Goal: Check status: Check status

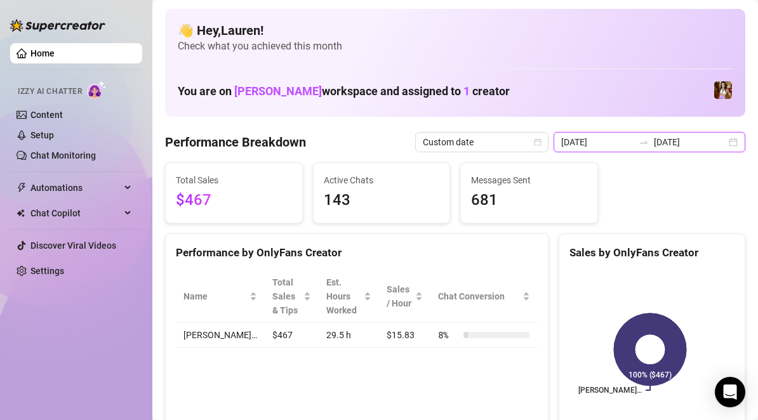
click at [605, 145] on input "[DATE]" at bounding box center [597, 142] width 72 height 14
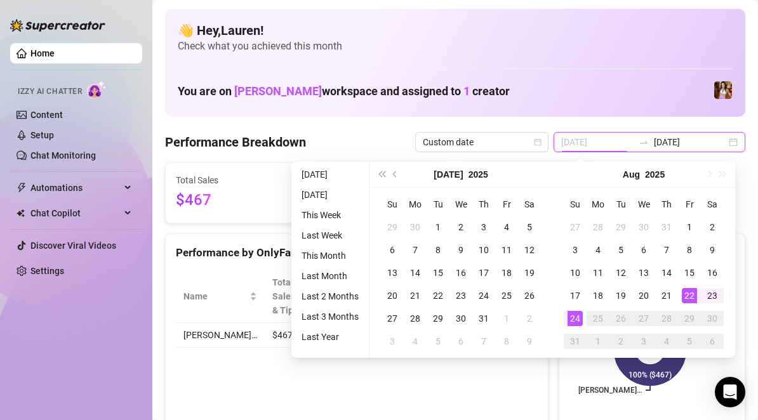
type input "[DATE]"
click at [694, 300] on div "22" at bounding box center [688, 295] width 15 height 15
type input "[DATE]"
click at [576, 319] on div "24" at bounding box center [574, 318] width 15 height 15
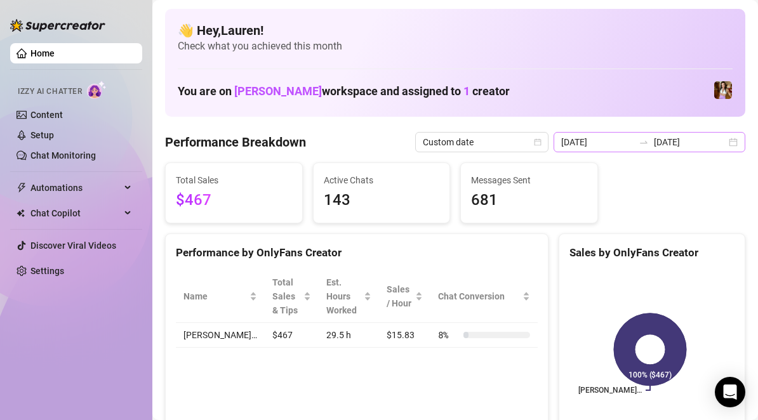
click at [720, 142] on div "[DATE] [DATE]" at bounding box center [649, 142] width 192 height 20
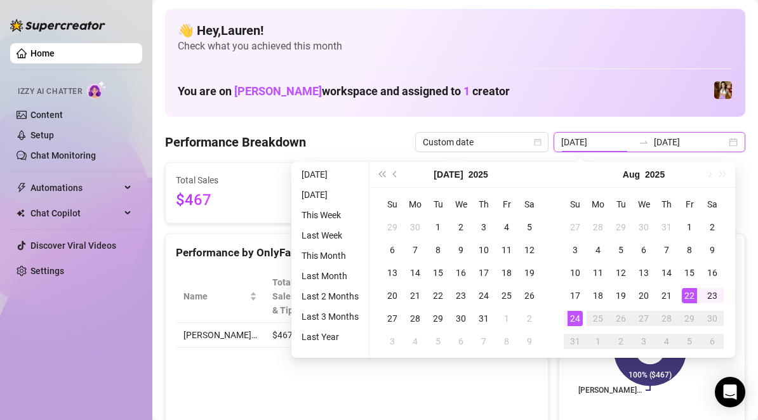
type input "[DATE]"
click at [577, 318] on div "24" at bounding box center [574, 318] width 15 height 15
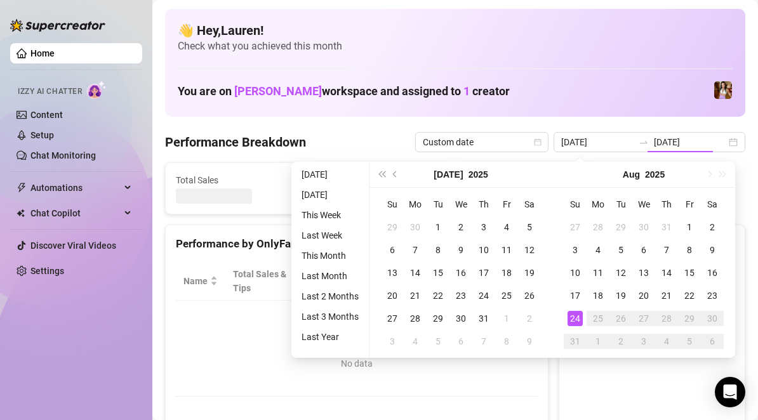
type input "[DATE]"
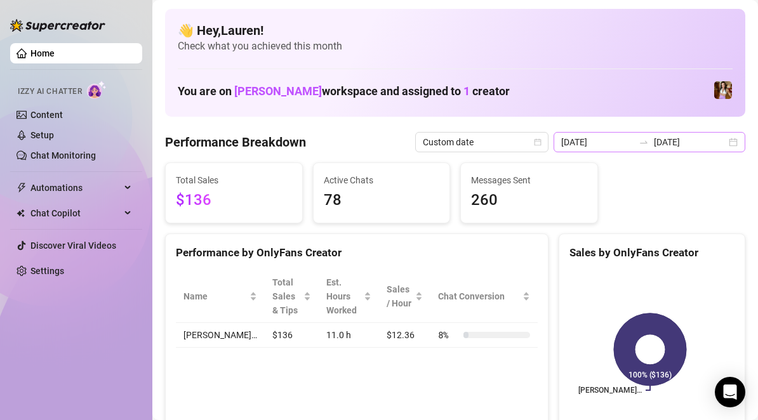
click at [717, 143] on div "[DATE] [DATE]" at bounding box center [649, 142] width 192 height 20
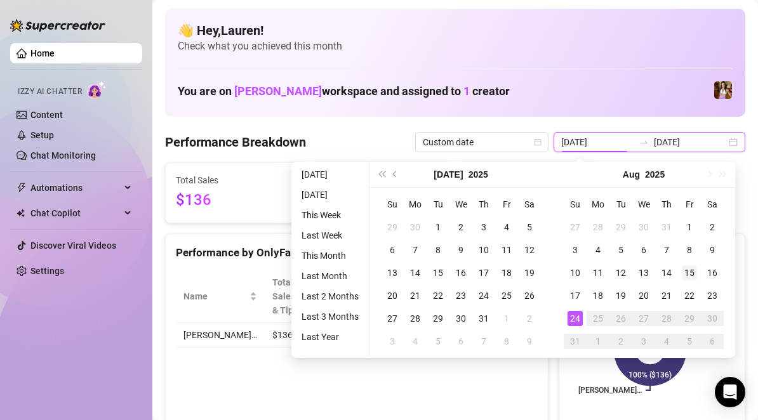
type input "[DATE]"
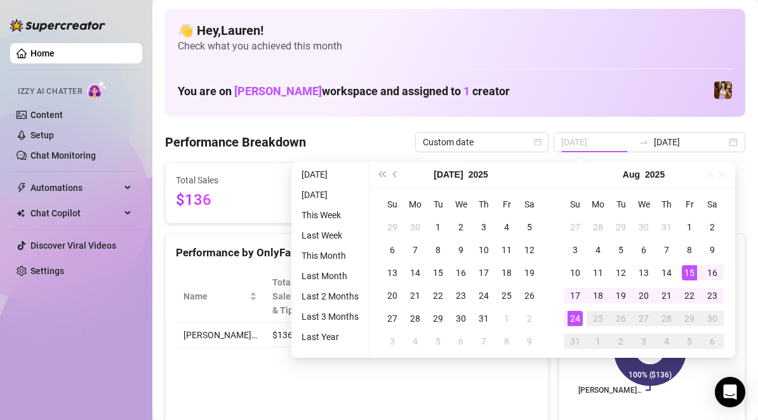
click at [684, 267] on div "15" at bounding box center [688, 272] width 15 height 15
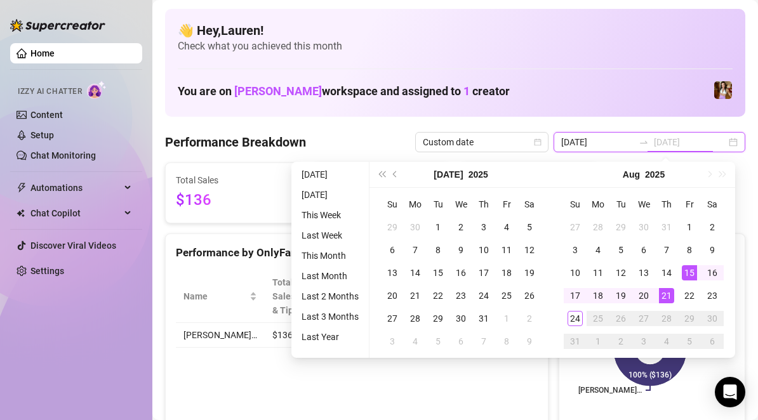
type input "[DATE]"
click at [666, 289] on div "21" at bounding box center [666, 295] width 15 height 15
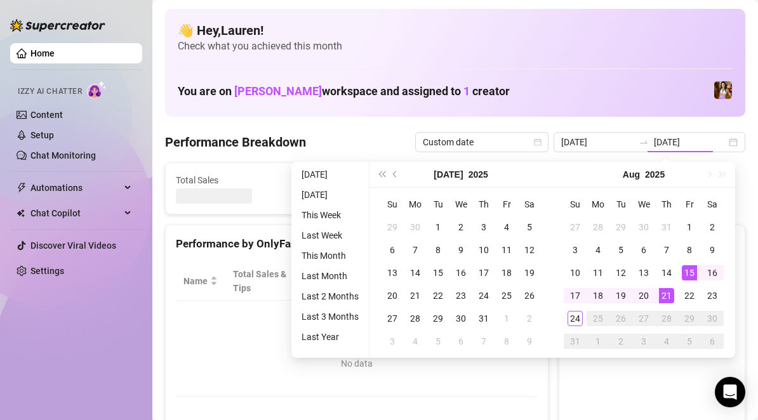
type input "[DATE]"
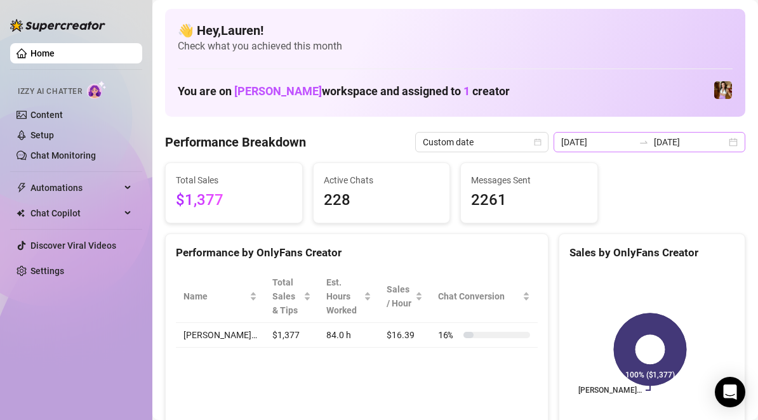
click at [732, 144] on div "[DATE] [DATE]" at bounding box center [649, 142] width 192 height 20
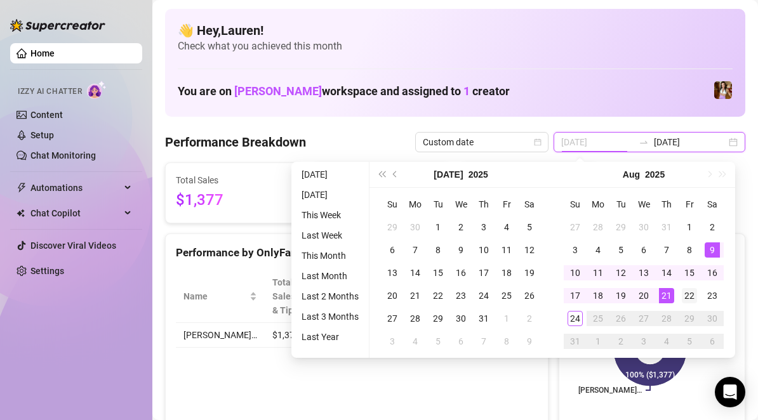
type input "[DATE]"
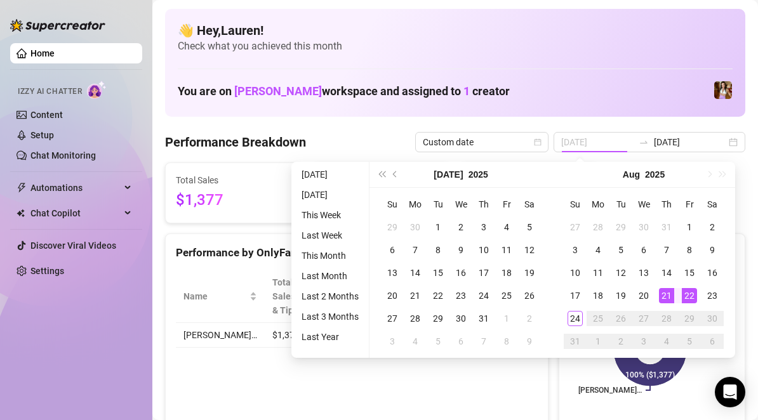
click at [687, 294] on div "22" at bounding box center [688, 295] width 15 height 15
type input "[DATE]"
click at [542, 379] on div "Performance by OnlyFans Creator Name Total Sales & Tips Est. Hours Worked Sales…" at bounding box center [356, 337] width 393 height 207
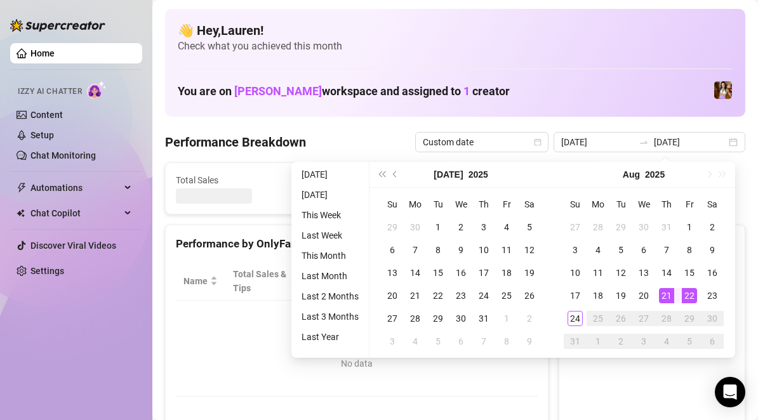
type input "[DATE]"
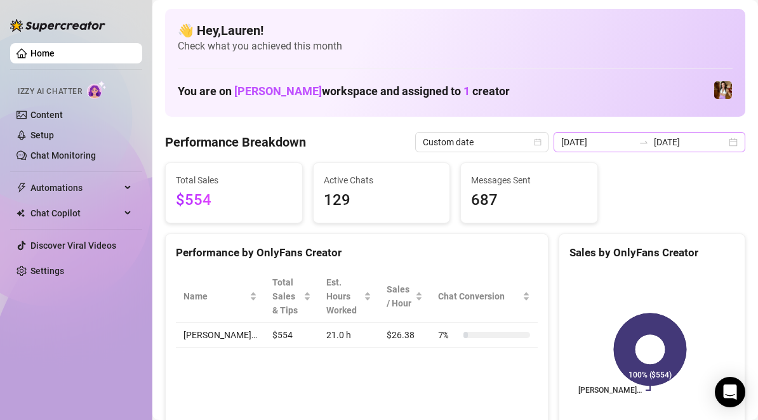
click at [719, 142] on div "[DATE] [DATE]" at bounding box center [649, 142] width 192 height 20
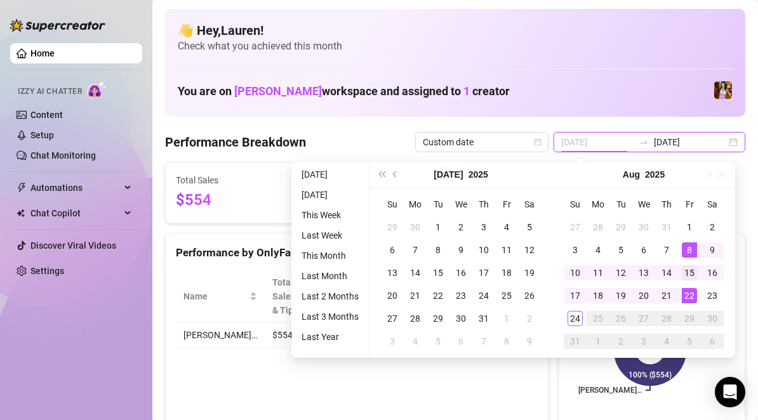
type input "[DATE]"
click at [688, 270] on div "15" at bounding box center [688, 272] width 15 height 15
type input "[DATE]"
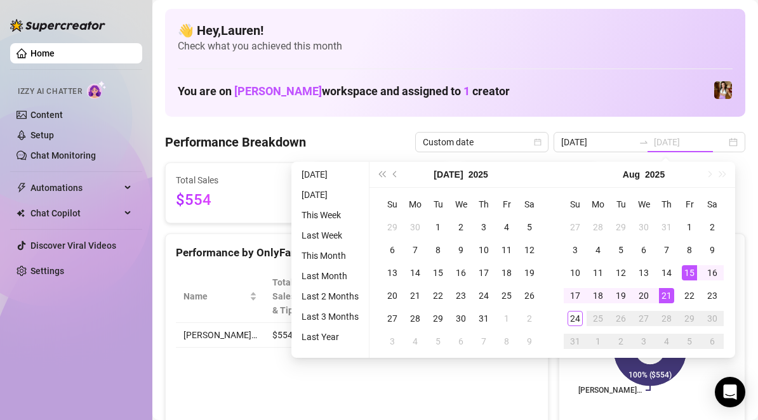
click at [666, 296] on div "21" at bounding box center [666, 295] width 15 height 15
type input "[DATE]"
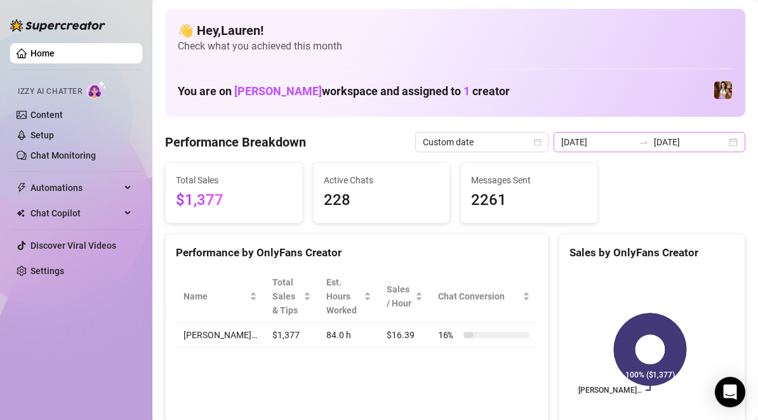
click at [727, 147] on div "[DATE] [DATE]" at bounding box center [649, 142] width 192 height 20
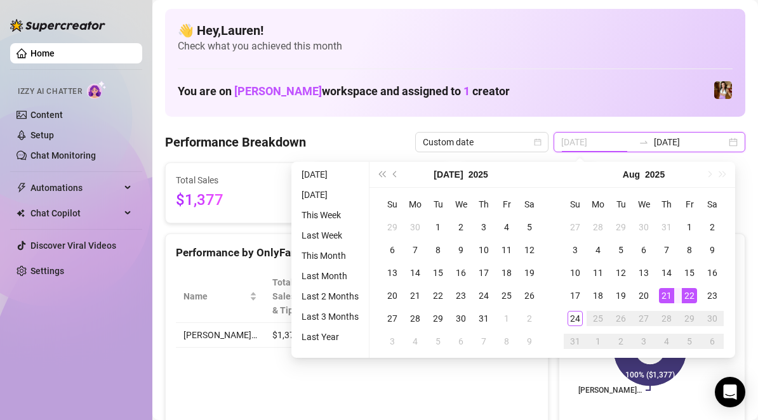
type input "[DATE]"
click at [685, 292] on div "22" at bounding box center [688, 295] width 15 height 15
type input "[DATE]"
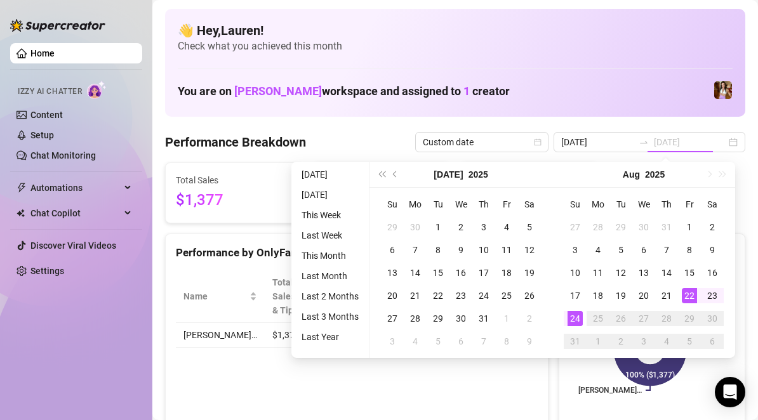
click at [576, 318] on div "24" at bounding box center [574, 318] width 15 height 15
type input "[DATE]"
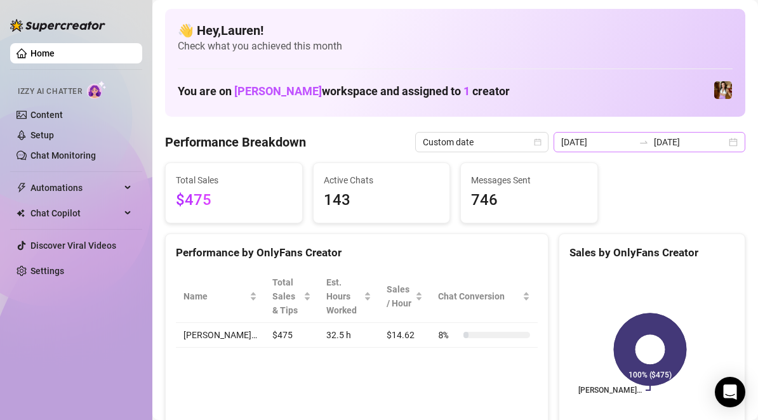
click at [723, 142] on div "[DATE] [DATE]" at bounding box center [649, 142] width 192 height 20
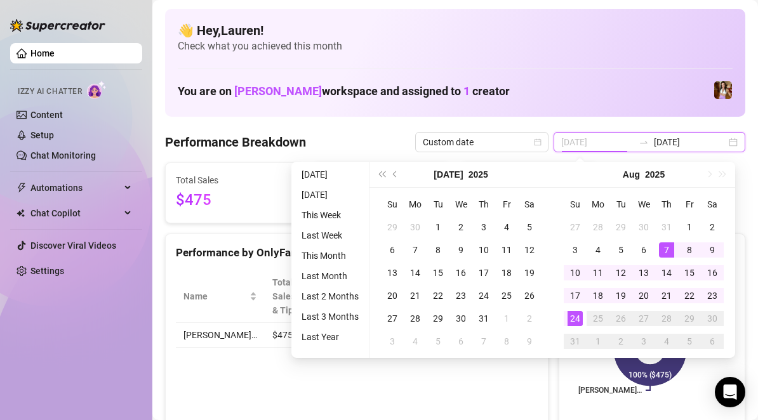
type input "[DATE]"
click at [667, 248] on div "7" at bounding box center [666, 249] width 15 height 15
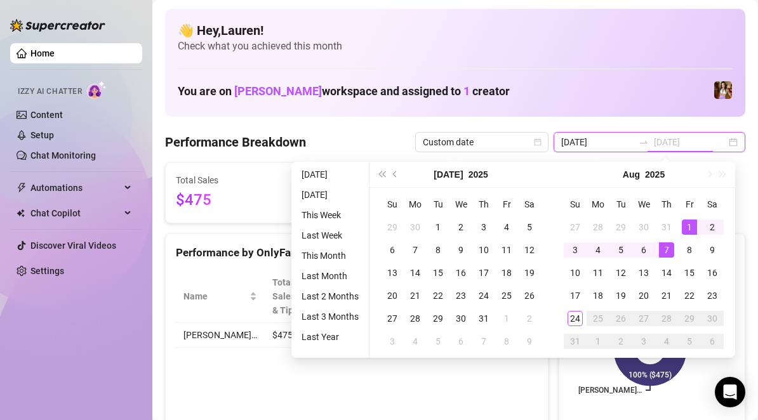
type input "[DATE]"
click at [687, 229] on div "1" at bounding box center [688, 227] width 15 height 15
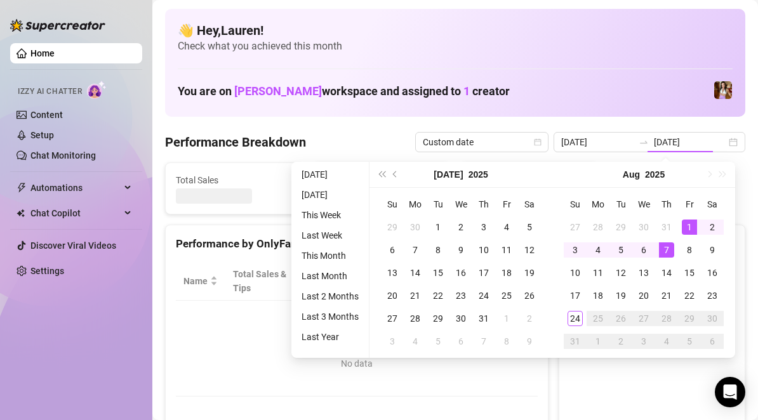
type input "[DATE]"
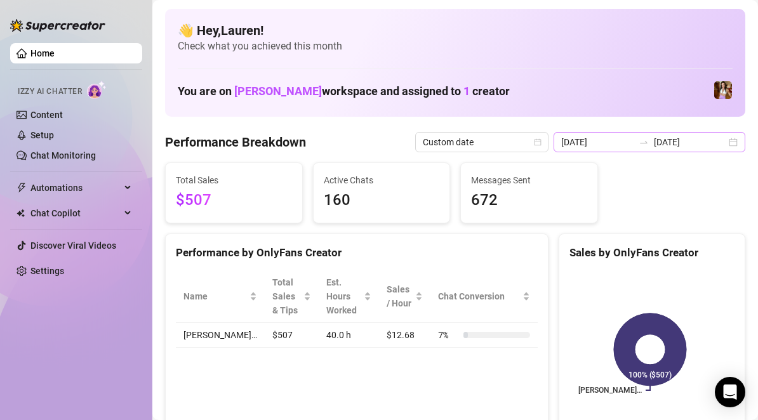
click at [723, 144] on div "[DATE] [DATE]" at bounding box center [649, 142] width 192 height 20
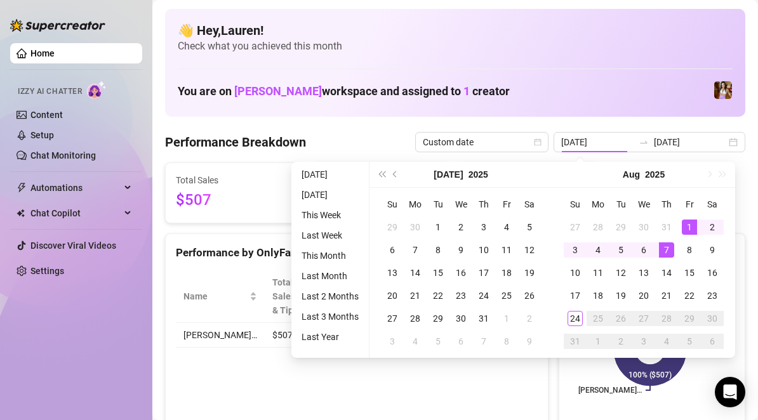
click at [553, 383] on div "Sales by OnlyFans Creator [PERSON_NAME]… 100% ($507)" at bounding box center [651, 337] width 197 height 207
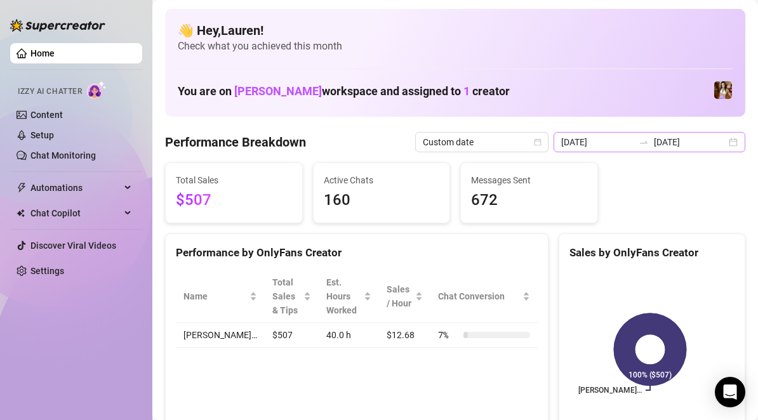
click at [725, 143] on div "[DATE] [DATE]" at bounding box center [649, 142] width 192 height 20
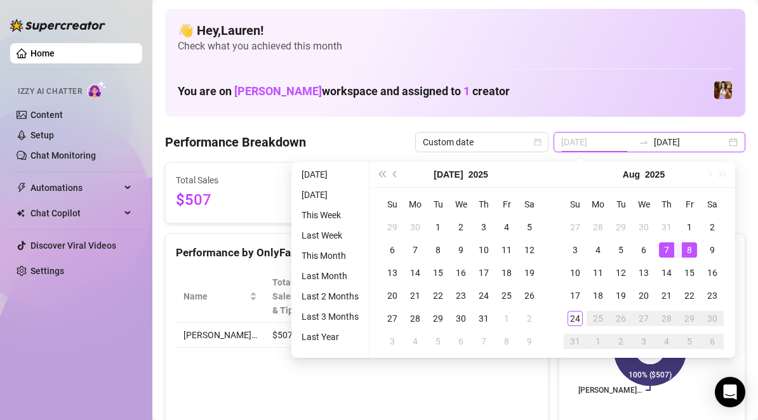
type input "[DATE]"
click at [686, 246] on div "8" at bounding box center [688, 249] width 15 height 15
type input "[DATE]"
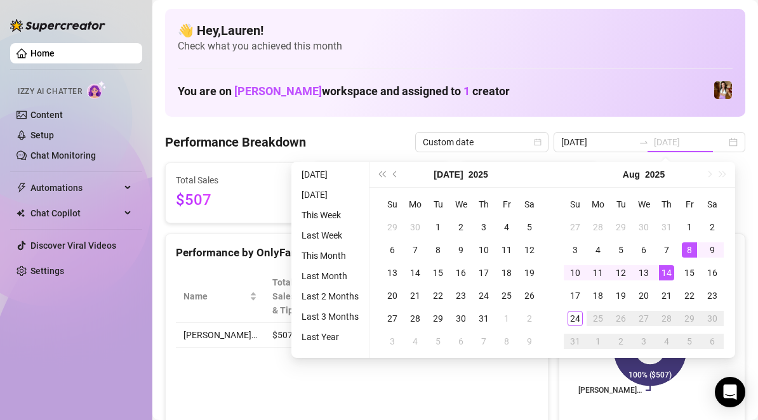
click at [661, 273] on div "14" at bounding box center [666, 272] width 15 height 15
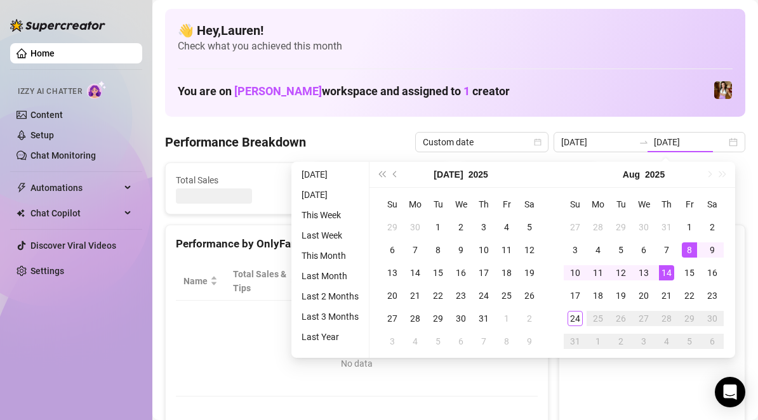
type input "[DATE]"
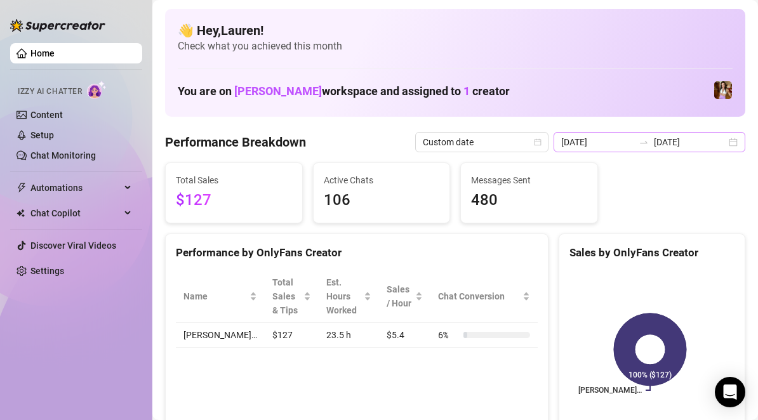
click at [721, 143] on div "[DATE] [DATE]" at bounding box center [649, 142] width 192 height 20
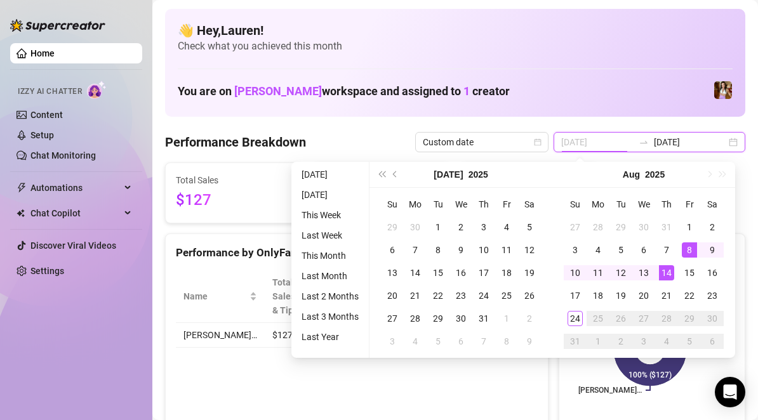
type input "[DATE]"
click at [689, 251] on div "8" at bounding box center [688, 249] width 15 height 15
type input "[DATE]"
click at [665, 275] on div "14" at bounding box center [666, 272] width 15 height 15
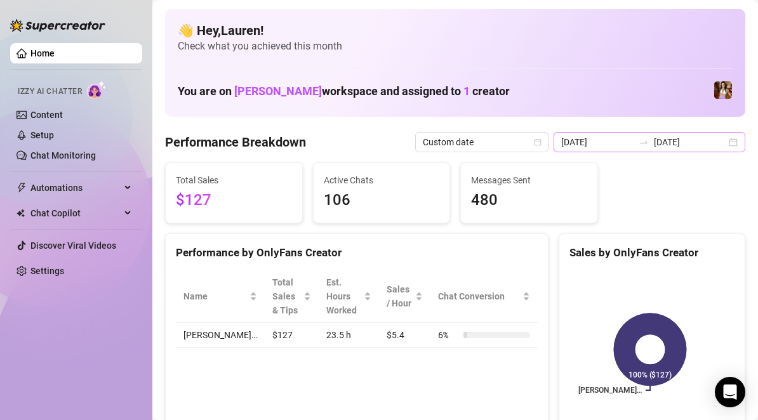
click at [725, 138] on div "[DATE] [DATE]" at bounding box center [649, 142] width 192 height 20
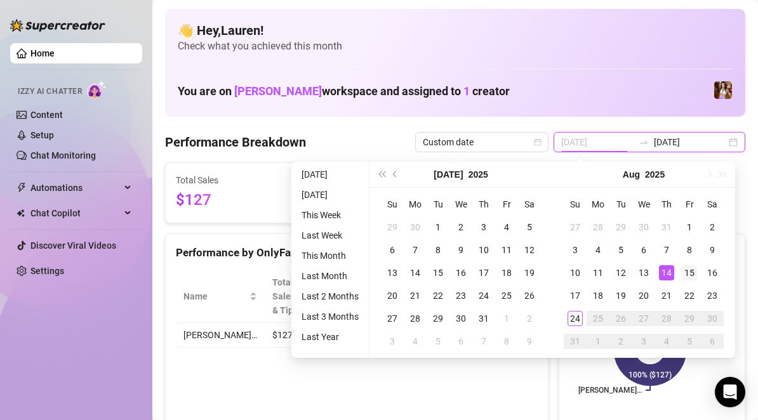
type input "[DATE]"
click at [683, 273] on div "15" at bounding box center [688, 272] width 15 height 15
type input "[DATE]"
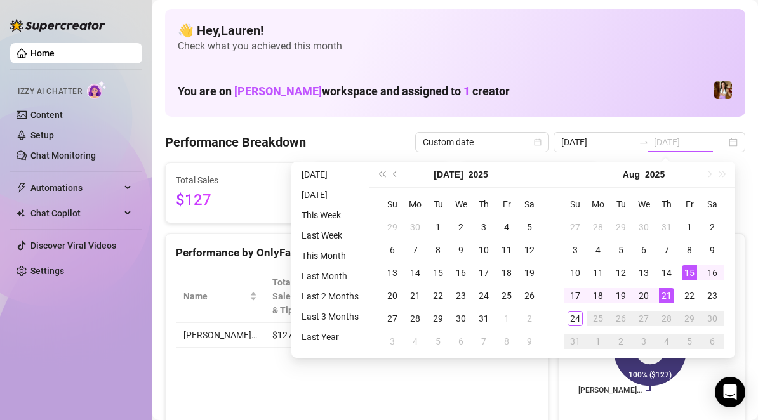
click at [665, 297] on div "21" at bounding box center [666, 295] width 15 height 15
type input "[DATE]"
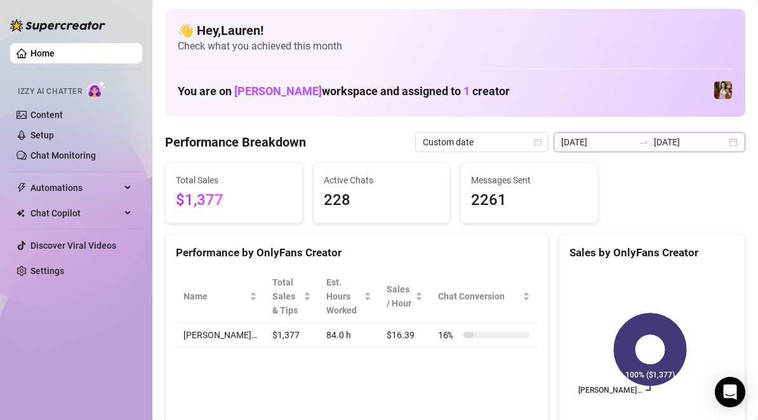
click at [727, 138] on div "[DATE] [DATE]" at bounding box center [649, 142] width 192 height 20
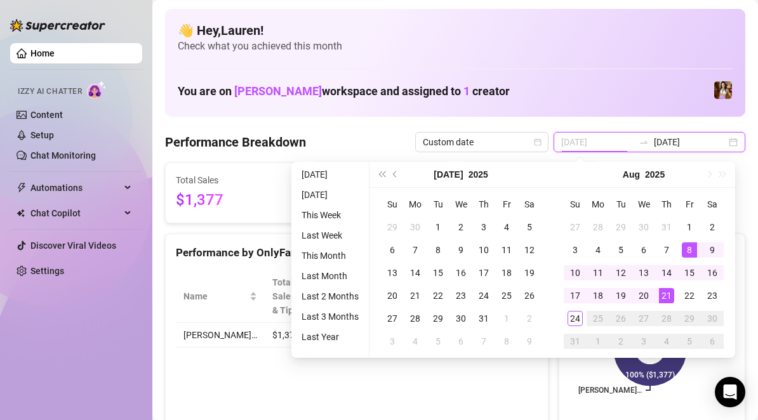
type input "[DATE]"
click at [697, 244] on td "8" at bounding box center [689, 250] width 23 height 23
type input "[DATE]"
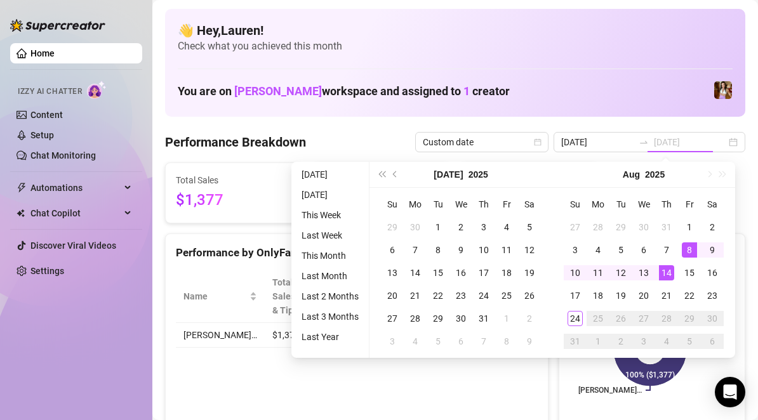
click at [670, 272] on div "14" at bounding box center [666, 272] width 15 height 15
type input "[DATE]"
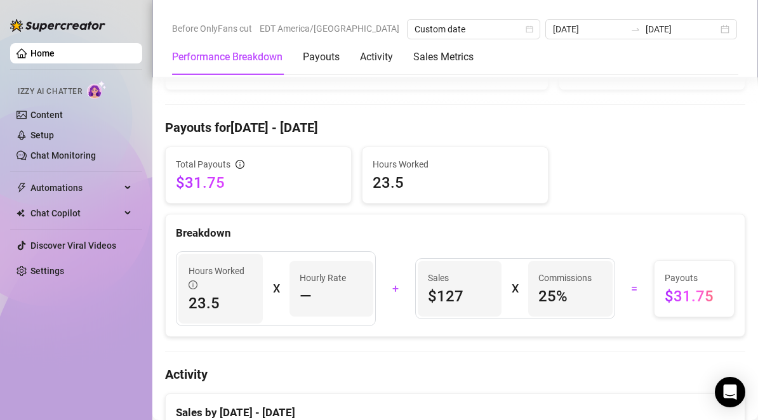
scroll to position [349, 0]
click at [686, 318] on div "Hours Worked 23.5 X Hourly Rate — + Sales $127 X Commissions 25 % = Payouts $31…" at bounding box center [455, 289] width 574 height 75
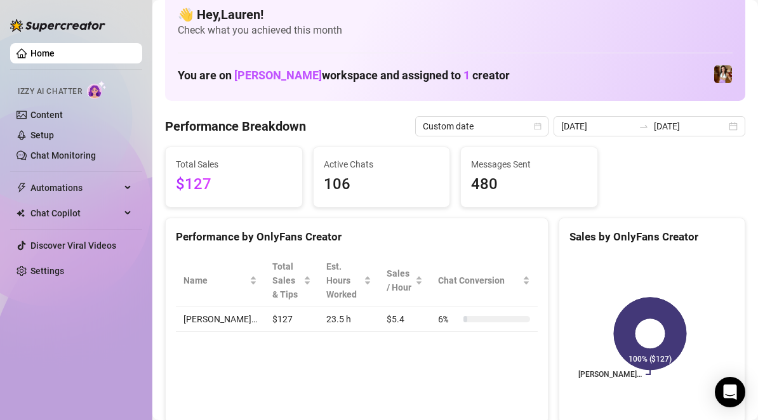
scroll to position [0, 0]
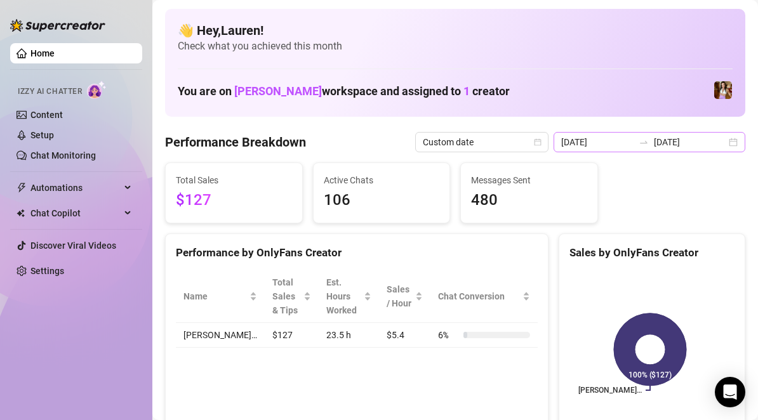
click at [725, 147] on div "[DATE] [DATE]" at bounding box center [649, 142] width 192 height 20
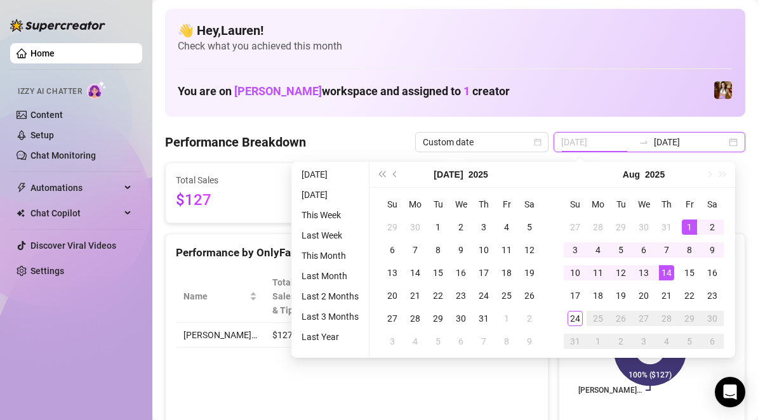
type input "[DATE]"
click at [685, 229] on div "1" at bounding box center [688, 227] width 15 height 15
type input "[DATE]"
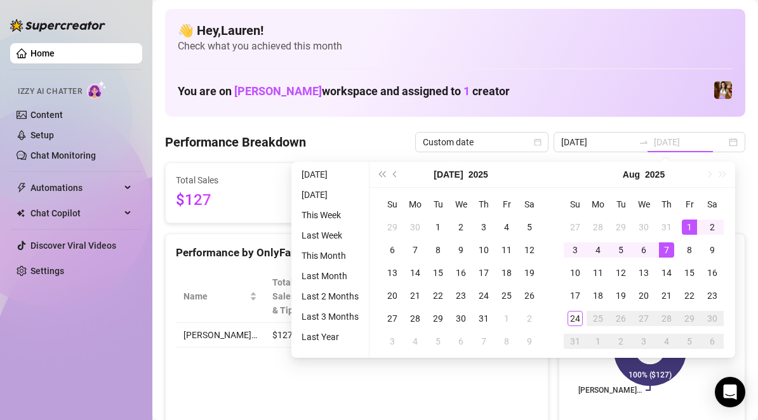
click at [667, 248] on div "7" at bounding box center [666, 249] width 15 height 15
type input "[DATE]"
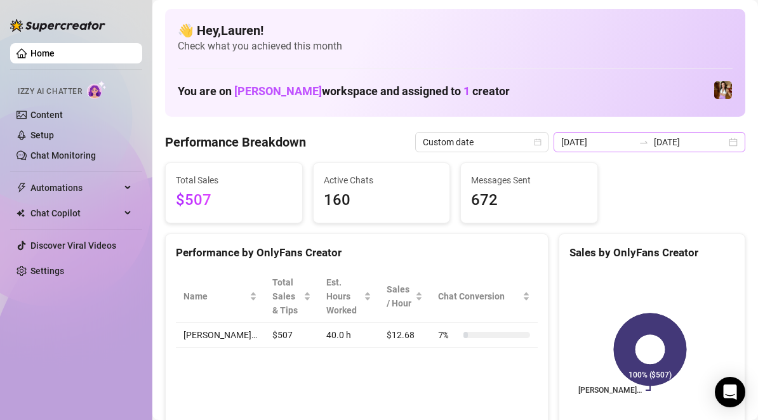
click at [727, 148] on div "[DATE] [DATE]" at bounding box center [649, 142] width 192 height 20
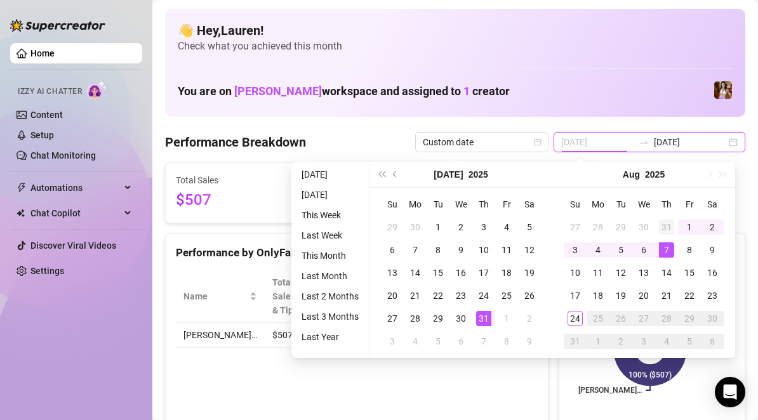
type input "[DATE]"
click at [661, 224] on div "31" at bounding box center [666, 227] width 15 height 15
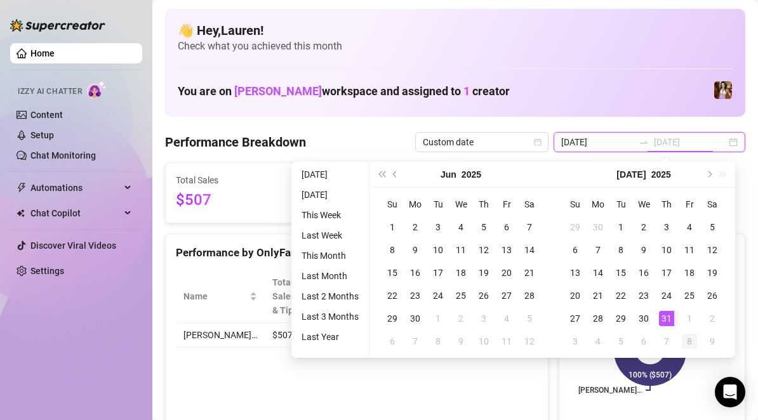
type input "[DATE]"
click at [685, 339] on div "8" at bounding box center [688, 341] width 15 height 15
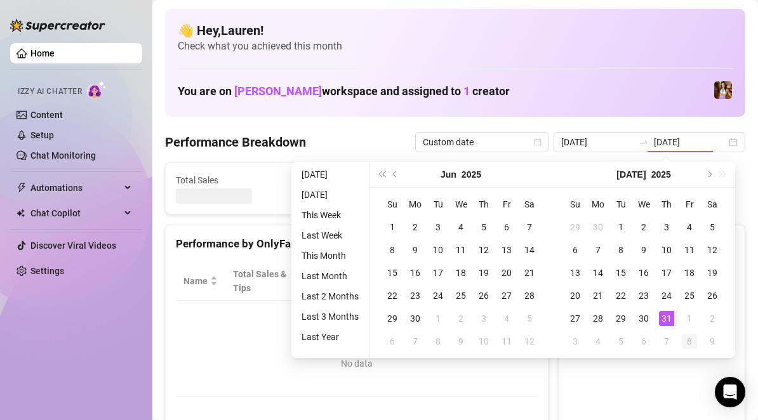
type input "[DATE]"
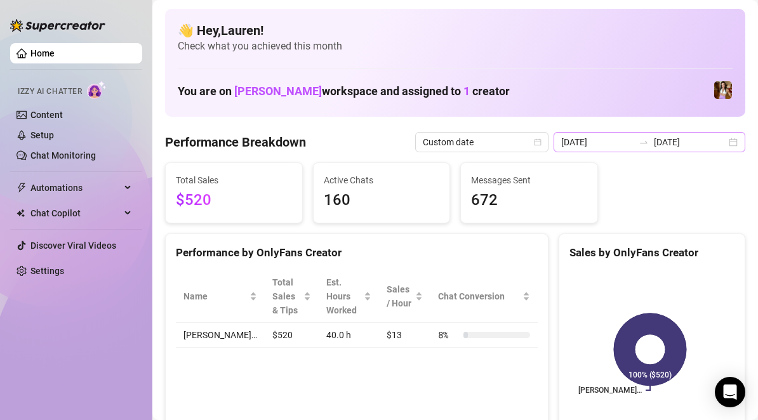
click at [721, 140] on div "[DATE] [DATE]" at bounding box center [649, 142] width 192 height 20
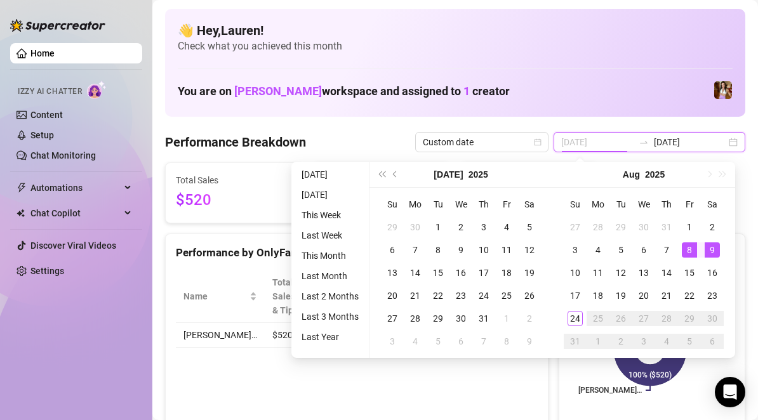
type input "[DATE]"
click at [694, 250] on div "8" at bounding box center [688, 249] width 15 height 15
type input "[DATE]"
click at [711, 245] on div "9" at bounding box center [711, 249] width 15 height 15
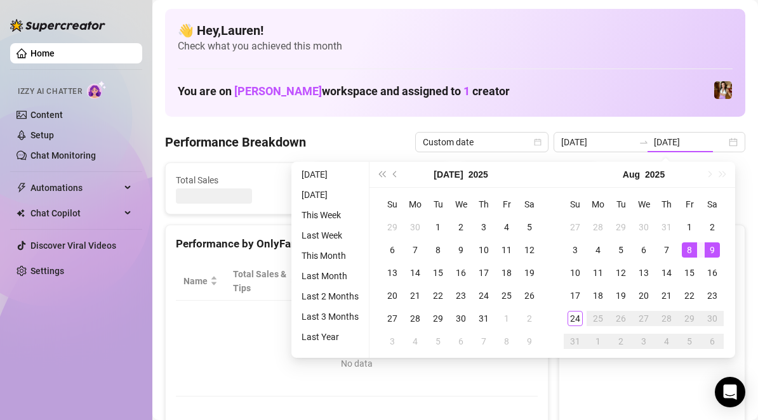
type input "[DATE]"
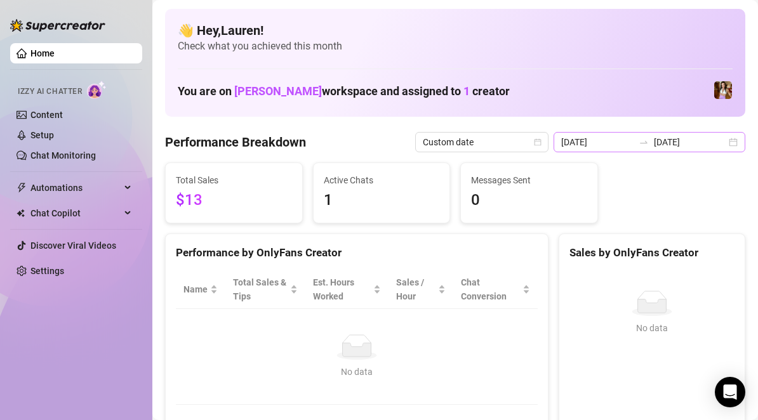
click at [728, 140] on div "[DATE] [DATE]" at bounding box center [649, 142] width 192 height 20
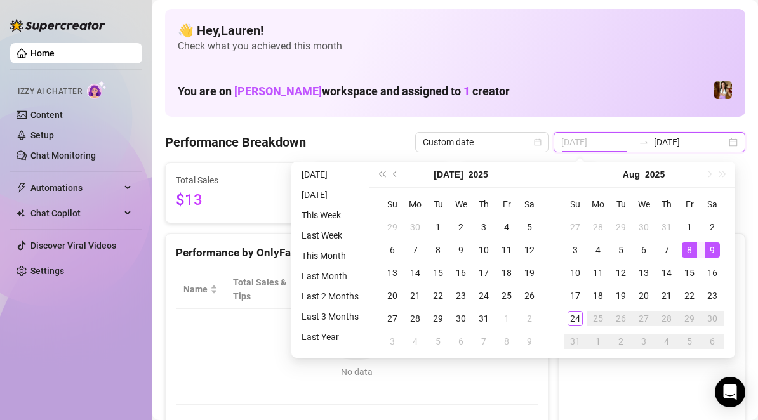
type input "[DATE]"
click at [689, 249] on div "8" at bounding box center [688, 249] width 15 height 15
type input "[DATE]"
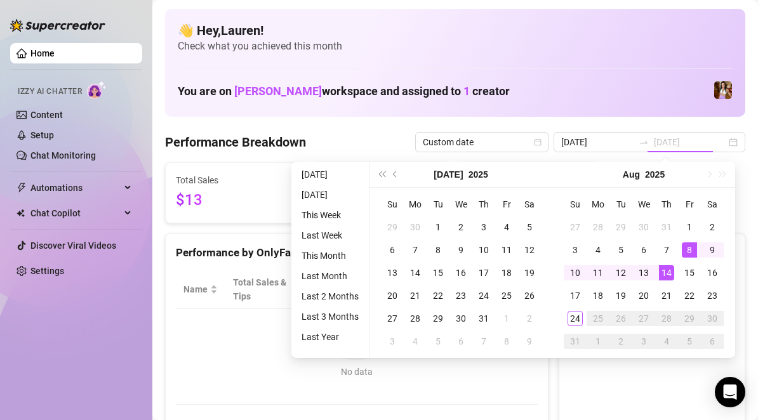
click at [668, 267] on div "14" at bounding box center [666, 272] width 15 height 15
type input "[DATE]"
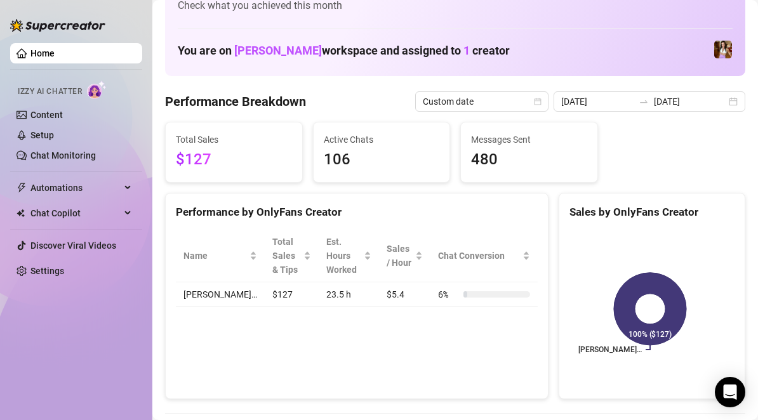
scroll to position [43, 0]
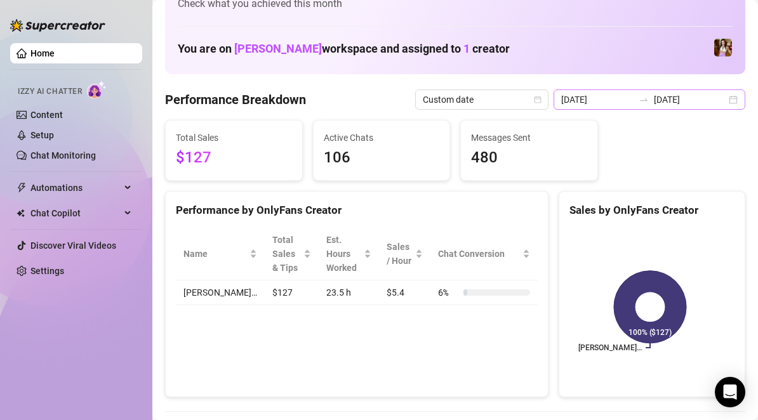
click at [720, 103] on div "[DATE] [DATE]" at bounding box center [649, 99] width 192 height 20
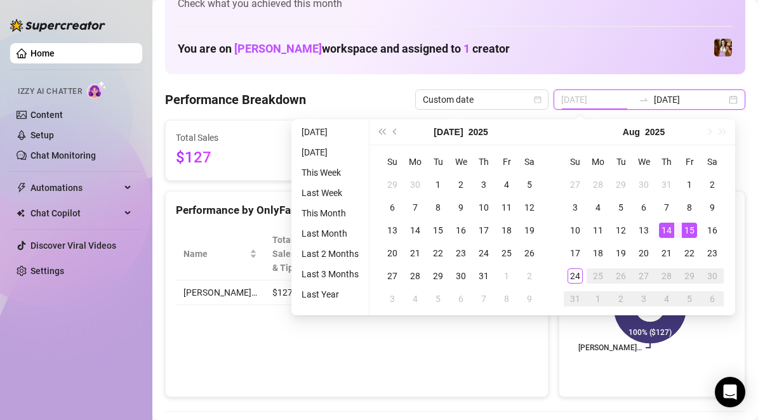
type input "[DATE]"
click at [692, 231] on div "15" at bounding box center [688, 230] width 15 height 15
type input "[DATE]"
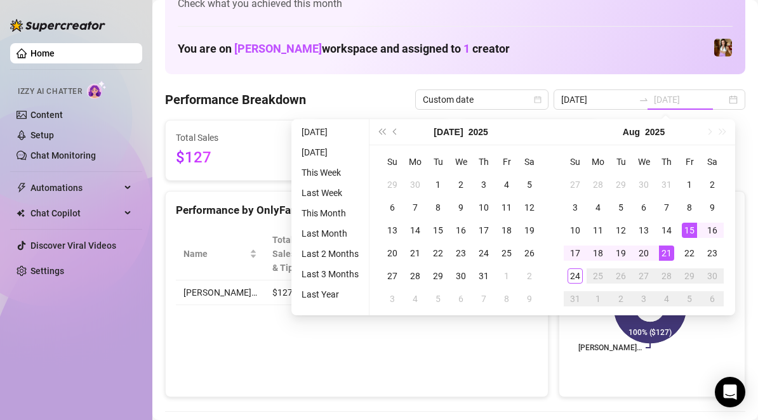
click at [669, 252] on div "21" at bounding box center [666, 253] width 15 height 15
type input "[DATE]"
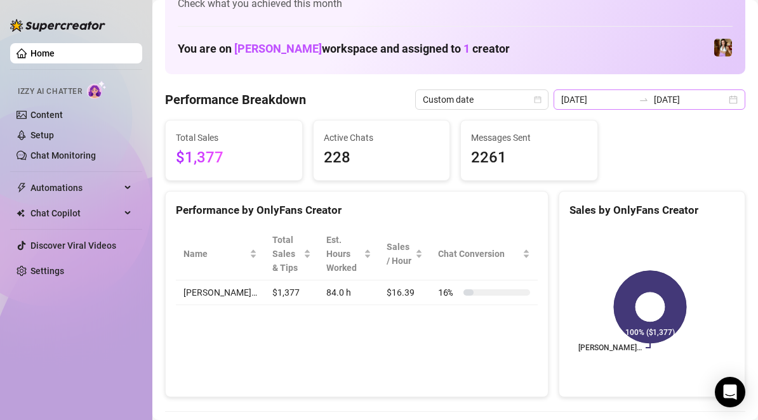
click at [723, 96] on div "[DATE] [DATE]" at bounding box center [649, 99] width 192 height 20
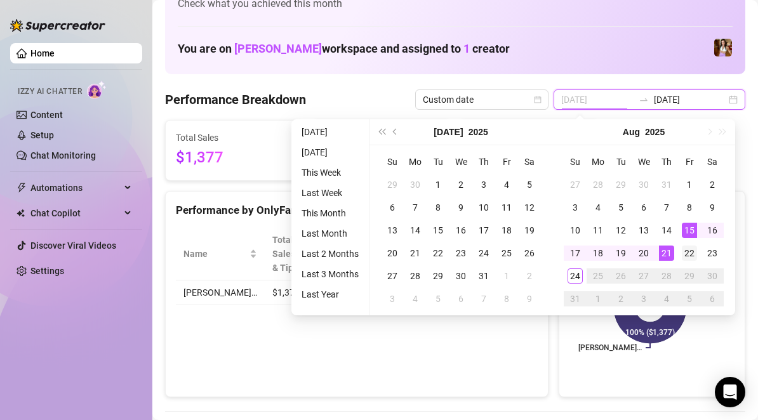
type input "[DATE]"
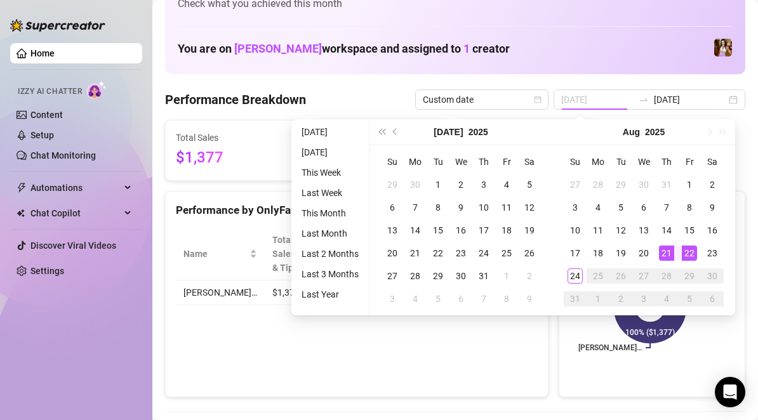
click at [687, 251] on div "22" at bounding box center [688, 253] width 15 height 15
type input "[DATE]"
click at [575, 278] on div "24" at bounding box center [574, 275] width 15 height 15
type input "[DATE]"
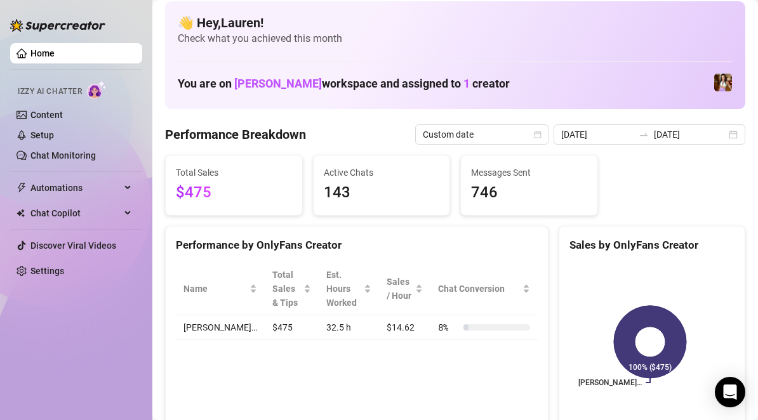
scroll to position [0, 0]
